Goal: Task Accomplishment & Management: Use online tool/utility

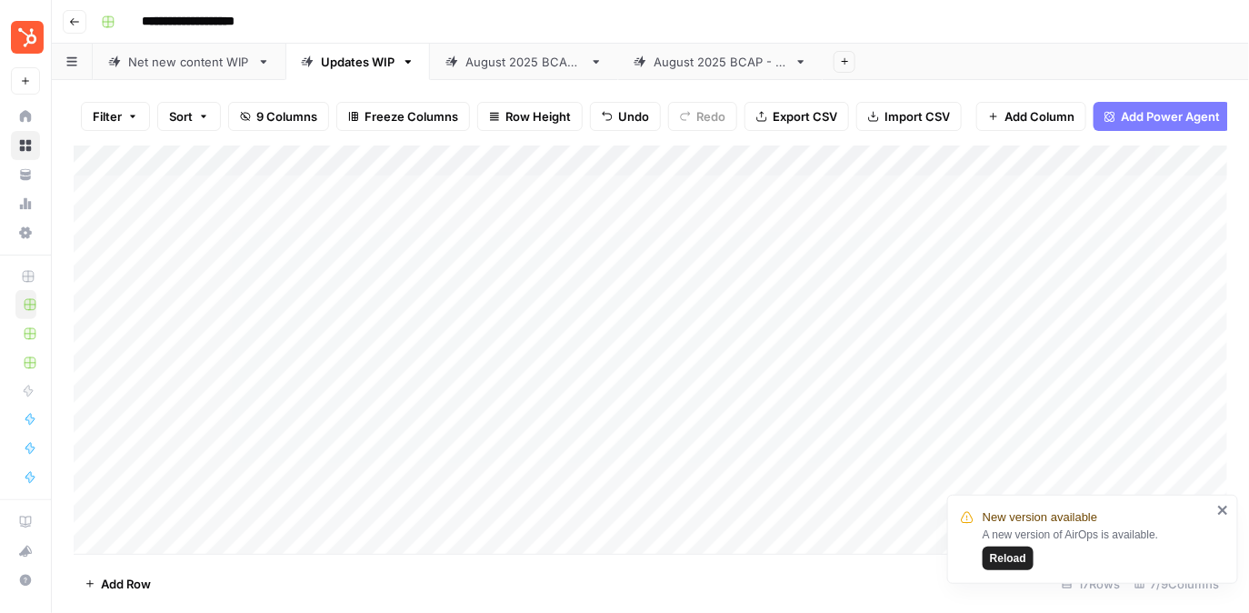
click at [235, 66] on div "Net new content WIP" at bounding box center [189, 62] width 122 height 18
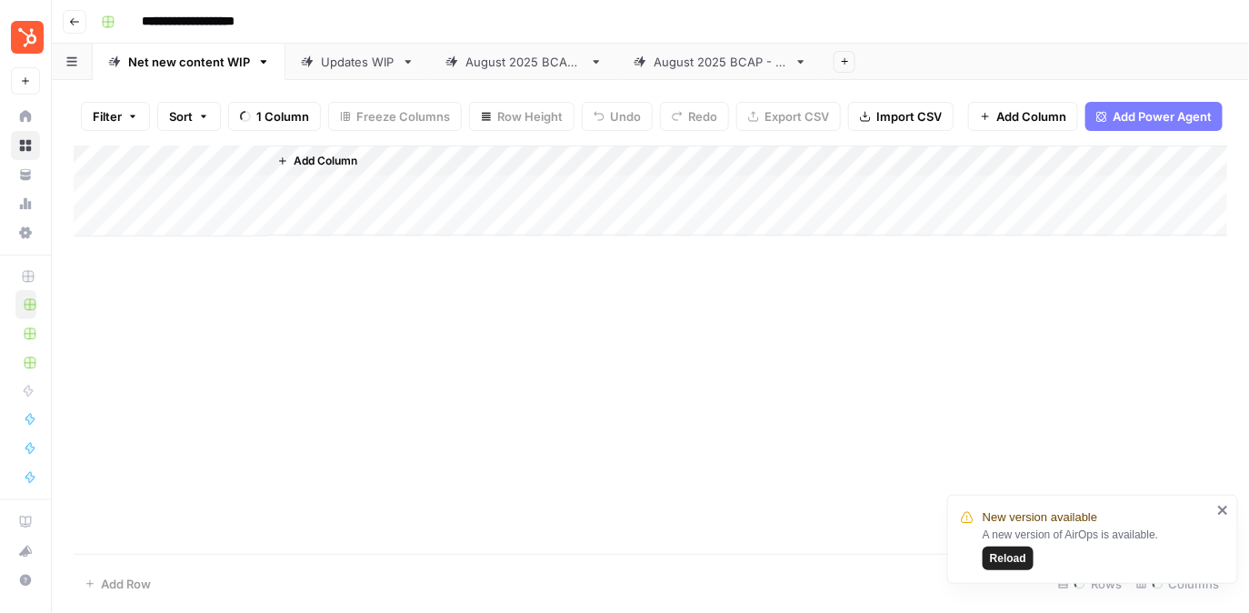
click at [341, 62] on div "Updates WIP" at bounding box center [358, 62] width 74 height 18
click at [525, 62] on div "[DATE] BCAP - NNPs" at bounding box center [524, 62] width 117 height 18
click at [603, 65] on icon "button" at bounding box center [596, 61] width 13 height 13
click at [564, 335] on div "Add Column" at bounding box center [651, 349] width 1154 height 408
